Goal: Complete application form: Complete application form

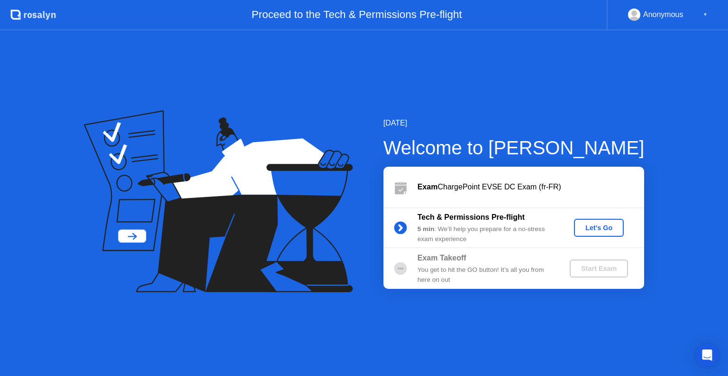
click at [595, 232] on div "Let's Go" at bounding box center [599, 228] width 42 height 8
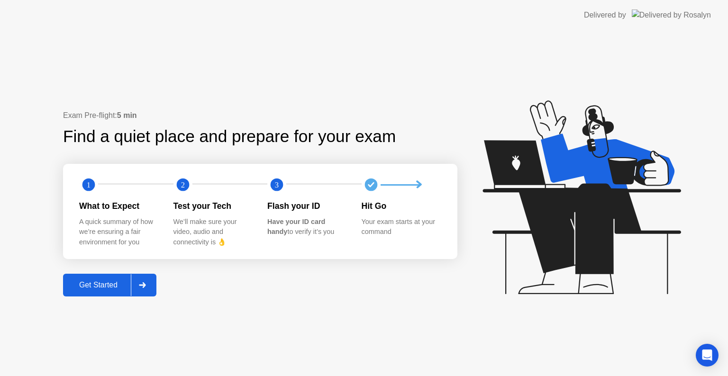
click at [99, 281] on div "Get Started" at bounding box center [98, 285] width 65 height 9
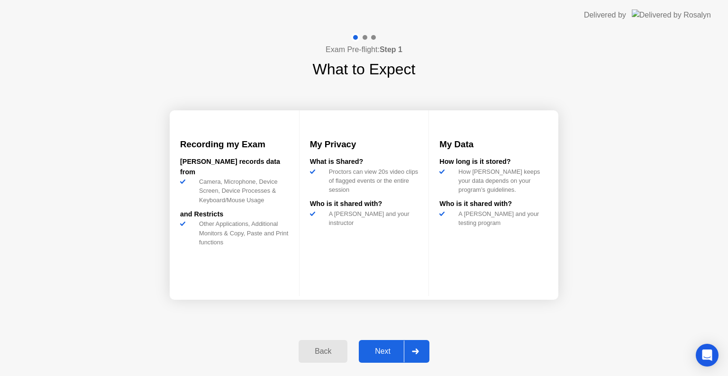
click at [377, 350] on div "Next" at bounding box center [383, 351] width 42 height 9
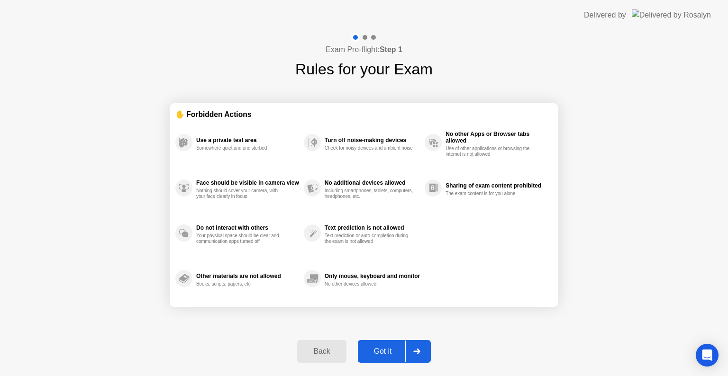
click at [386, 348] on div "Got it" at bounding box center [383, 351] width 45 height 9
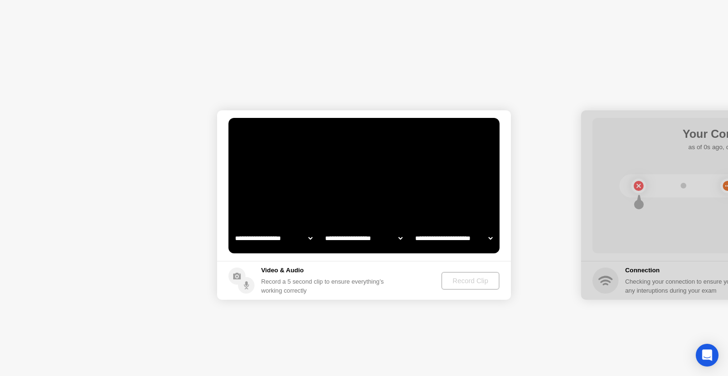
select select "**********"
select select "*******"
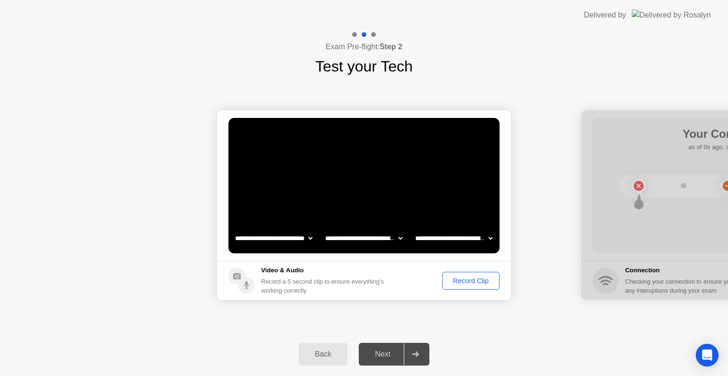
click at [476, 281] on div "Record Clip" at bounding box center [470, 281] width 51 height 8
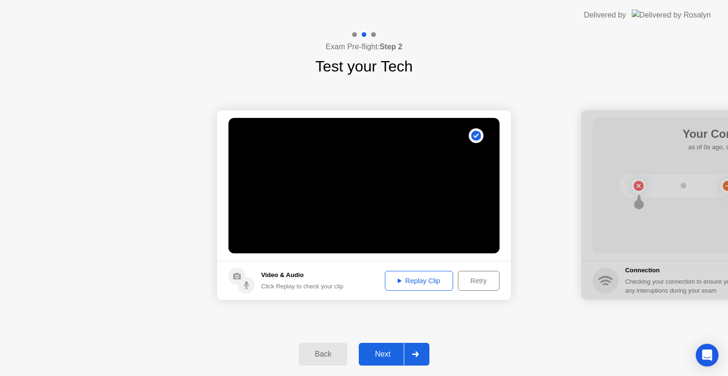
click at [385, 361] on button "Next" at bounding box center [394, 354] width 71 height 23
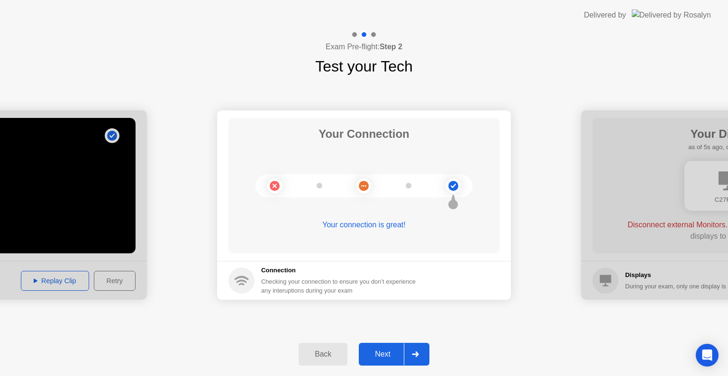
click at [380, 348] on button "Next" at bounding box center [394, 354] width 71 height 23
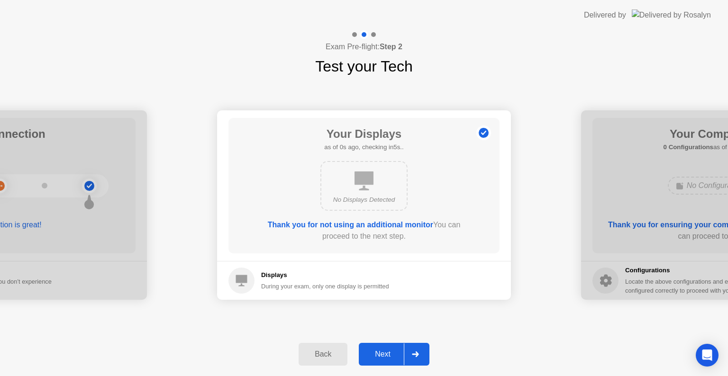
click at [390, 354] on div "Next" at bounding box center [383, 354] width 42 height 9
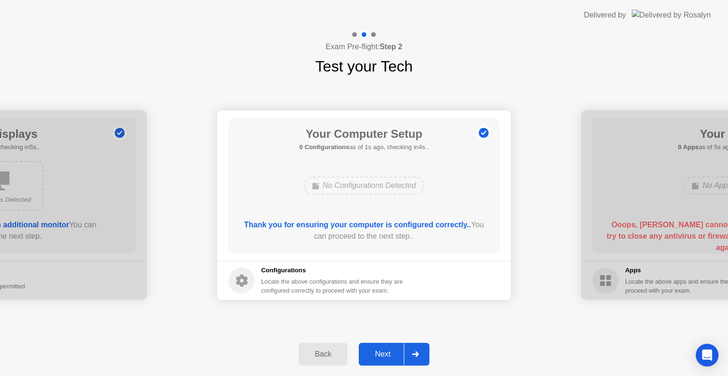
click at [387, 358] on div "Next" at bounding box center [383, 354] width 42 height 9
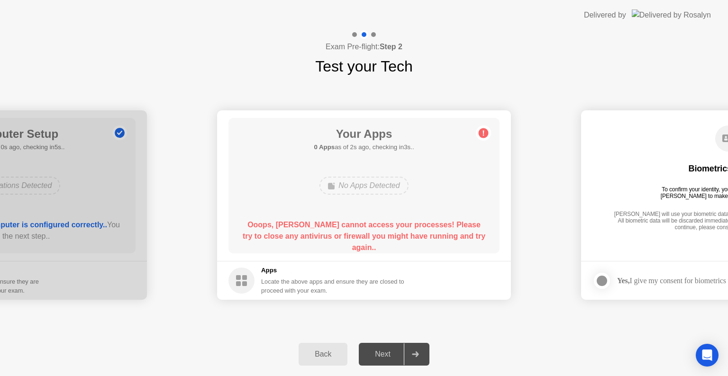
click at [306, 279] on div "Locate the above apps and ensure they are closed to proceed with your exam." at bounding box center [333, 286] width 144 height 18
click at [248, 281] on circle at bounding box center [241, 281] width 26 height 26
click at [487, 131] on circle at bounding box center [484, 133] width 10 height 10
click at [483, 136] on circle at bounding box center [484, 133] width 10 height 10
click at [342, 242] on div "Ooops, [PERSON_NAME] cannot access your processes! Please try to close any anti…" at bounding box center [364, 232] width 244 height 27
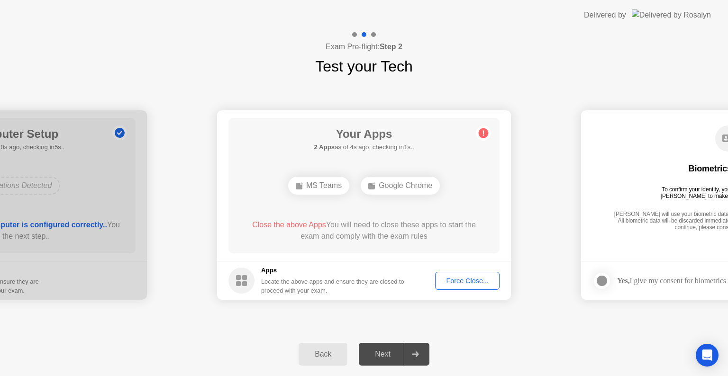
click at [458, 282] on div "Force Close..." at bounding box center [467, 281] width 58 height 8
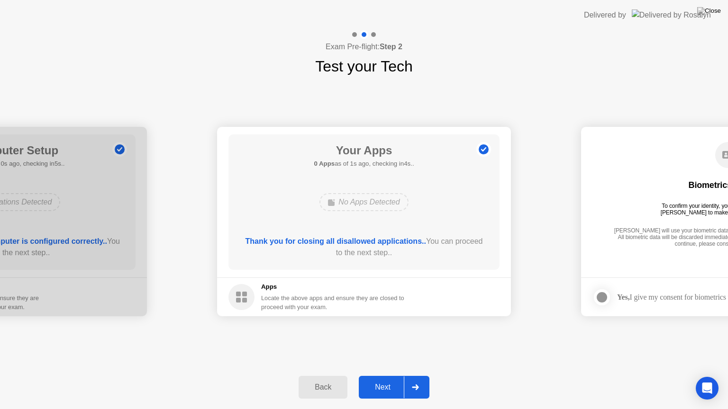
click at [389, 376] on div "Next" at bounding box center [383, 387] width 42 height 9
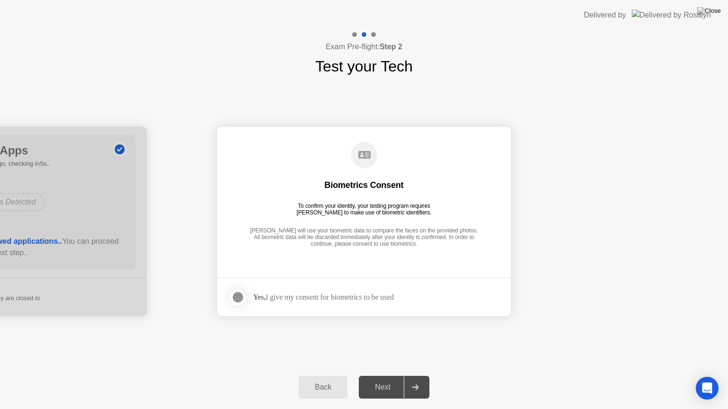
click at [242, 302] on div at bounding box center [237, 297] width 11 height 11
click at [396, 376] on div "Next" at bounding box center [383, 387] width 42 height 9
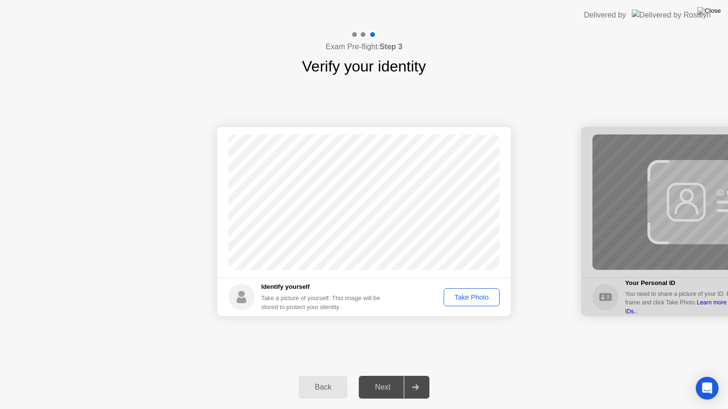
click at [462, 303] on button "Take Photo" at bounding box center [472, 298] width 56 height 18
click at [393, 376] on div "Next" at bounding box center [383, 387] width 42 height 9
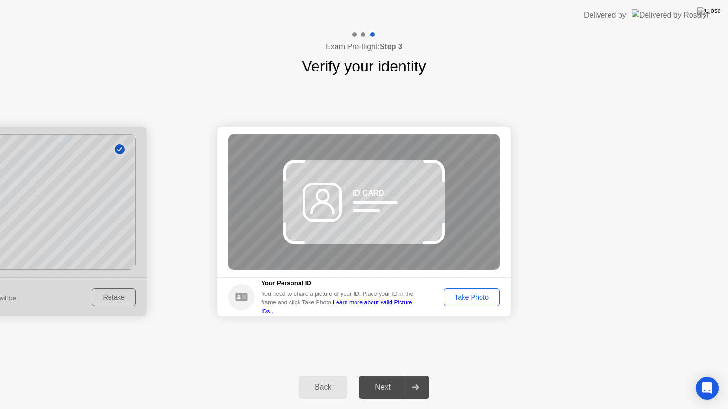
click at [457, 295] on div "Take Photo" at bounding box center [471, 298] width 49 height 8
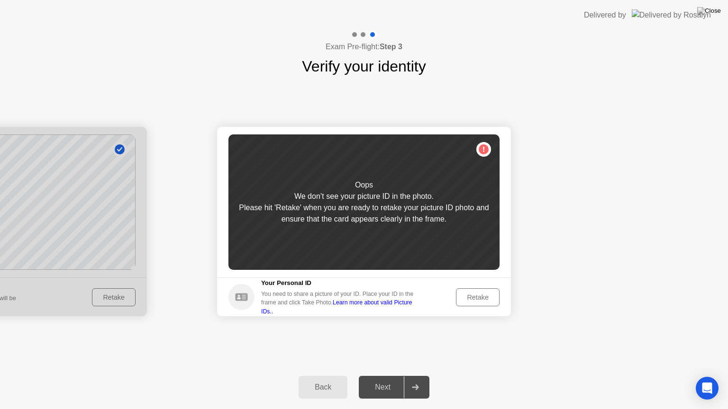
click at [479, 299] on div "Retake" at bounding box center [477, 298] width 37 height 8
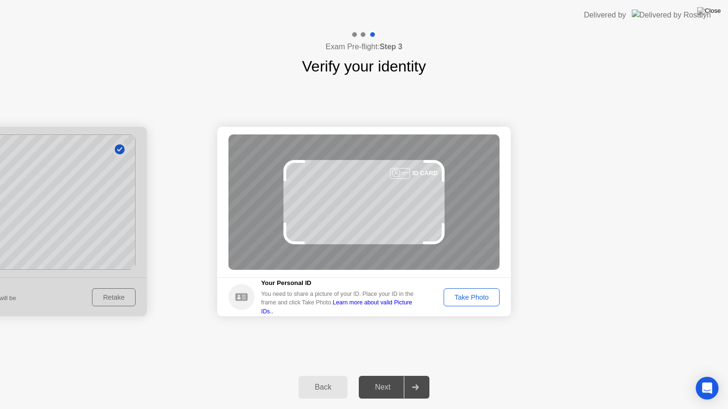
click at [479, 299] on div "Take Photo" at bounding box center [471, 298] width 49 height 8
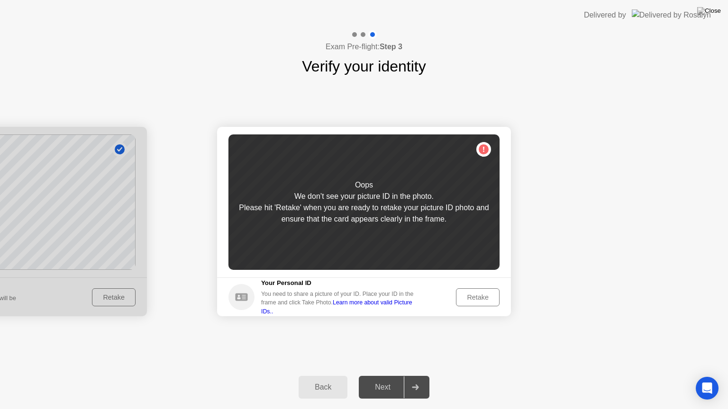
click at [473, 294] on div "Retake" at bounding box center [477, 298] width 37 height 8
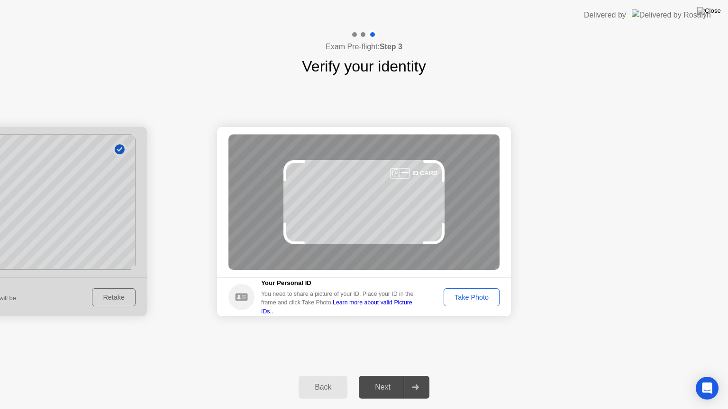
click at [471, 294] on div "Take Photo" at bounding box center [471, 298] width 49 height 8
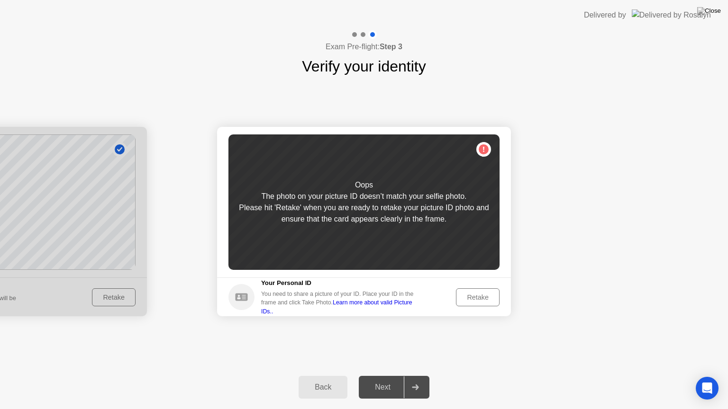
click at [477, 294] on div "Retake" at bounding box center [477, 298] width 37 height 8
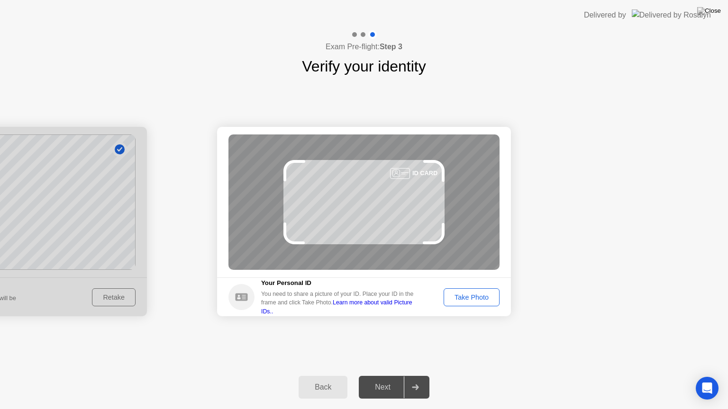
click at [483, 300] on div "Take Photo" at bounding box center [471, 298] width 49 height 8
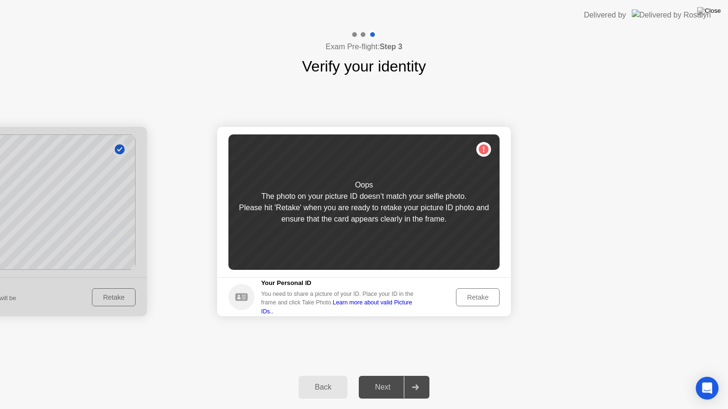
click at [317, 376] on div "Back" at bounding box center [322, 387] width 43 height 9
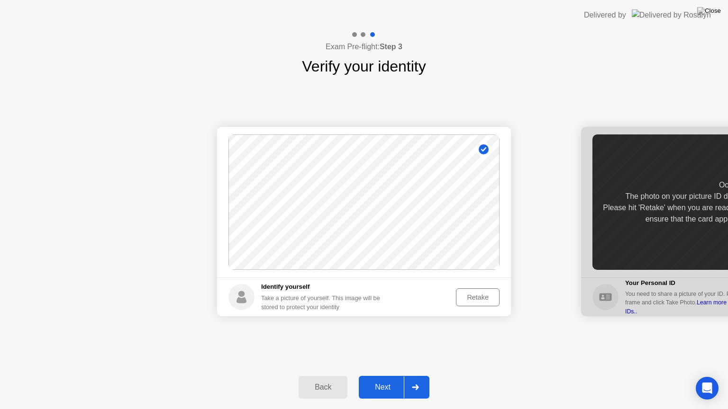
click at [468, 301] on div "Retake" at bounding box center [477, 298] width 37 height 8
click at [470, 295] on div "Take Photo" at bounding box center [471, 298] width 49 height 8
click at [401, 376] on button "Next" at bounding box center [394, 387] width 71 height 23
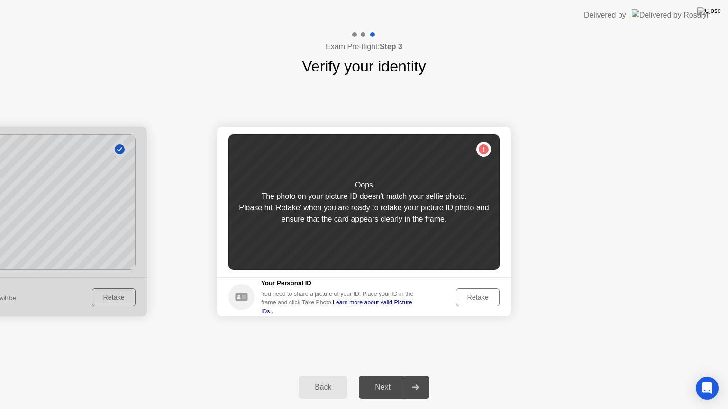
click at [469, 290] on button "Retake" at bounding box center [478, 298] width 44 height 18
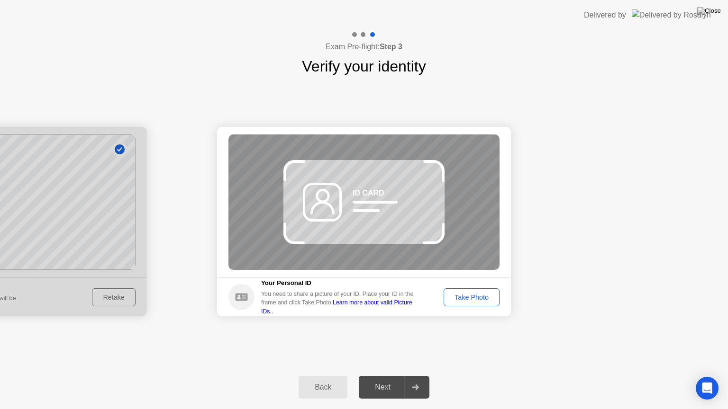
click at [481, 294] on div "Take Photo" at bounding box center [471, 298] width 49 height 8
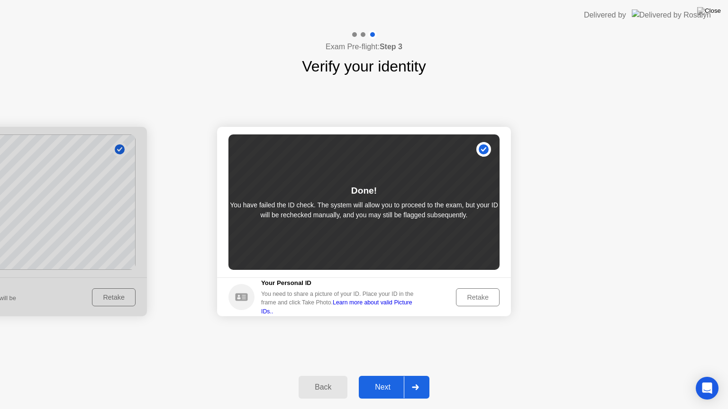
click at [381, 376] on div "Next" at bounding box center [383, 387] width 42 height 9
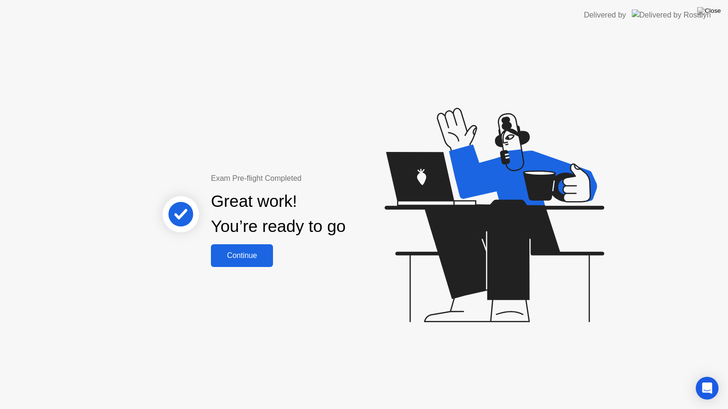
click at [241, 253] on div "Continue" at bounding box center [242, 256] width 56 height 9
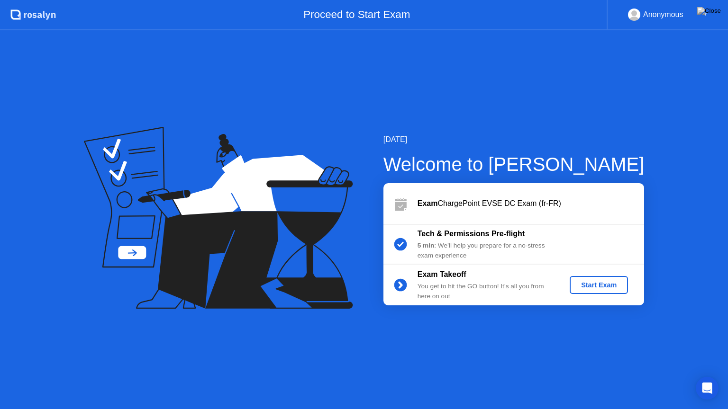
click at [595, 289] on div "Start Exam" at bounding box center [598, 285] width 51 height 8
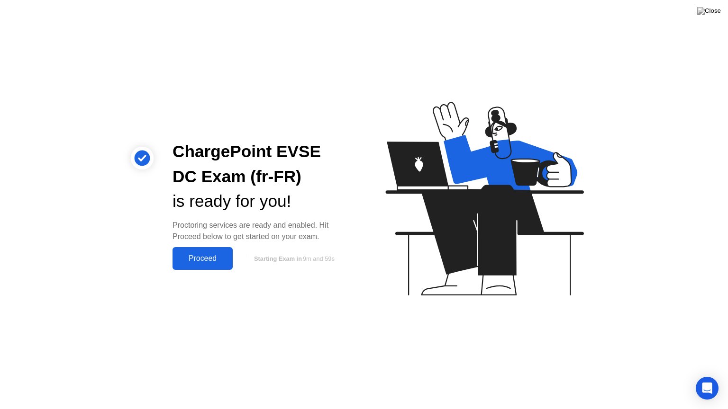
click at [194, 255] on div "Proceed" at bounding box center [202, 258] width 54 height 9
